Goal: Task Accomplishment & Management: Use online tool/utility

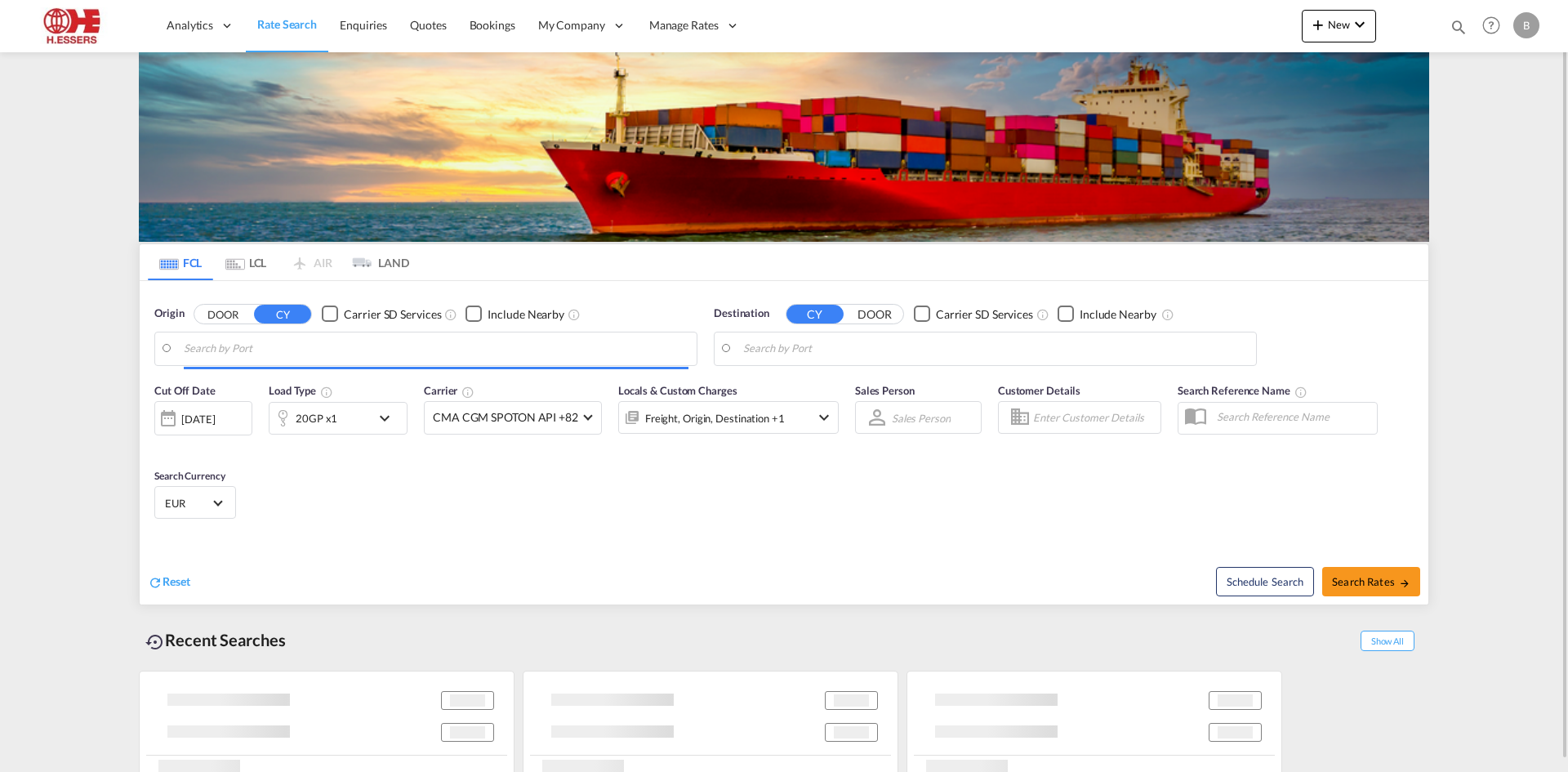
type input "[GEOGRAPHIC_DATA], BEANR"
type input "Jeddah, SAJED"
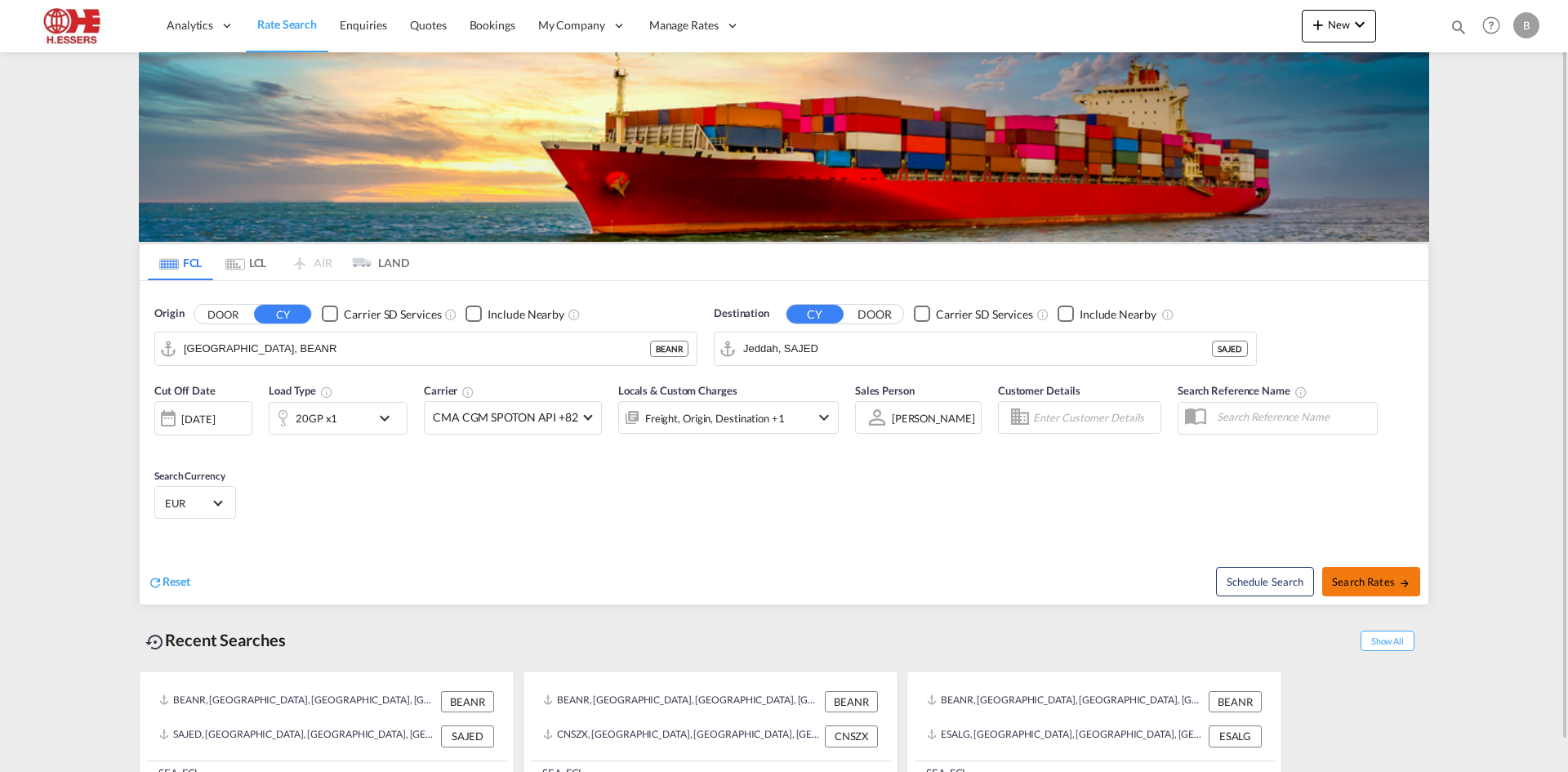
click at [1373, 577] on span "Search Rates" at bounding box center [1371, 581] width 79 height 13
type input "BEANR to SAJED / [DATE]"
